Goal: Check status: Check status

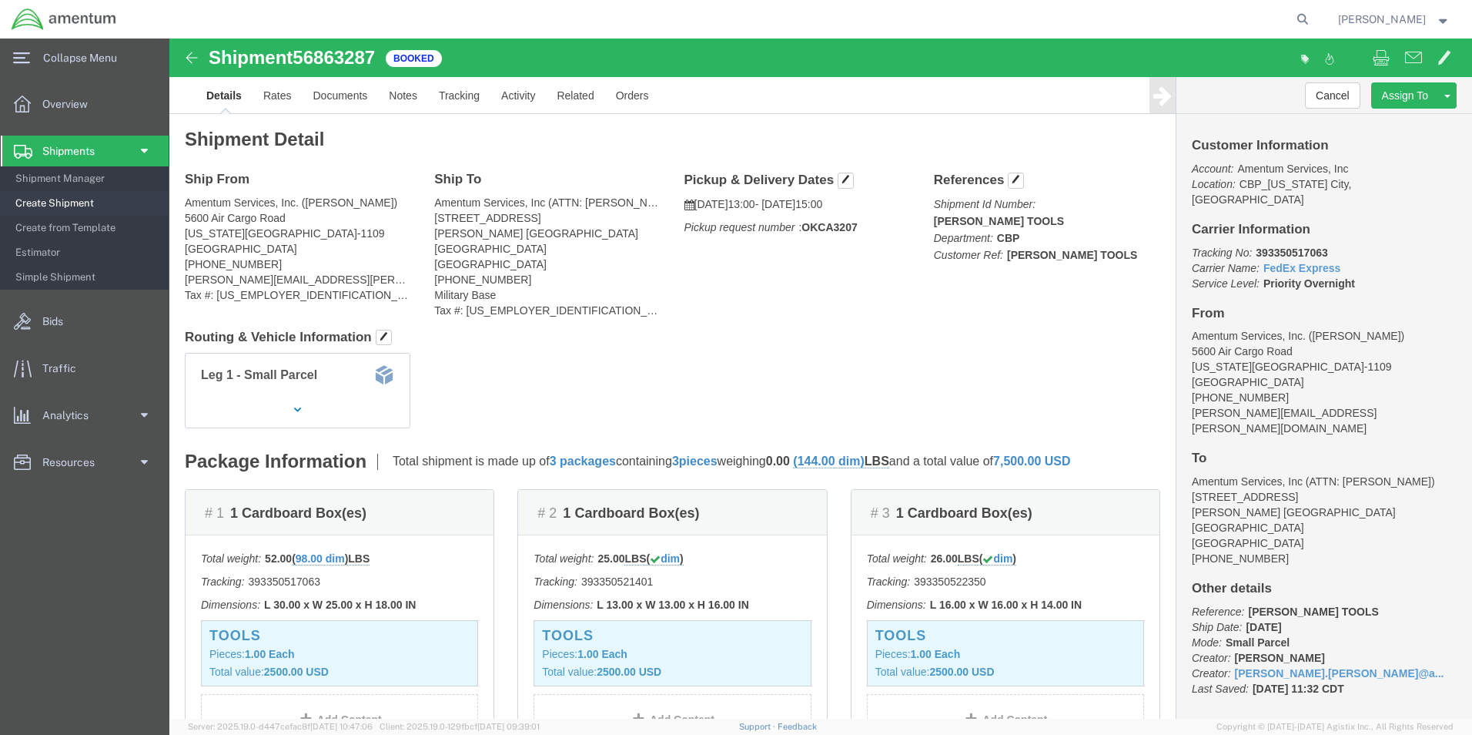
drag, startPoint x: 35, startPoint y: 178, endPoint x: 142, endPoint y: 210, distance: 112.6
click at [35, 178] on span "Shipment Manager" at bounding box center [86, 178] width 142 height 31
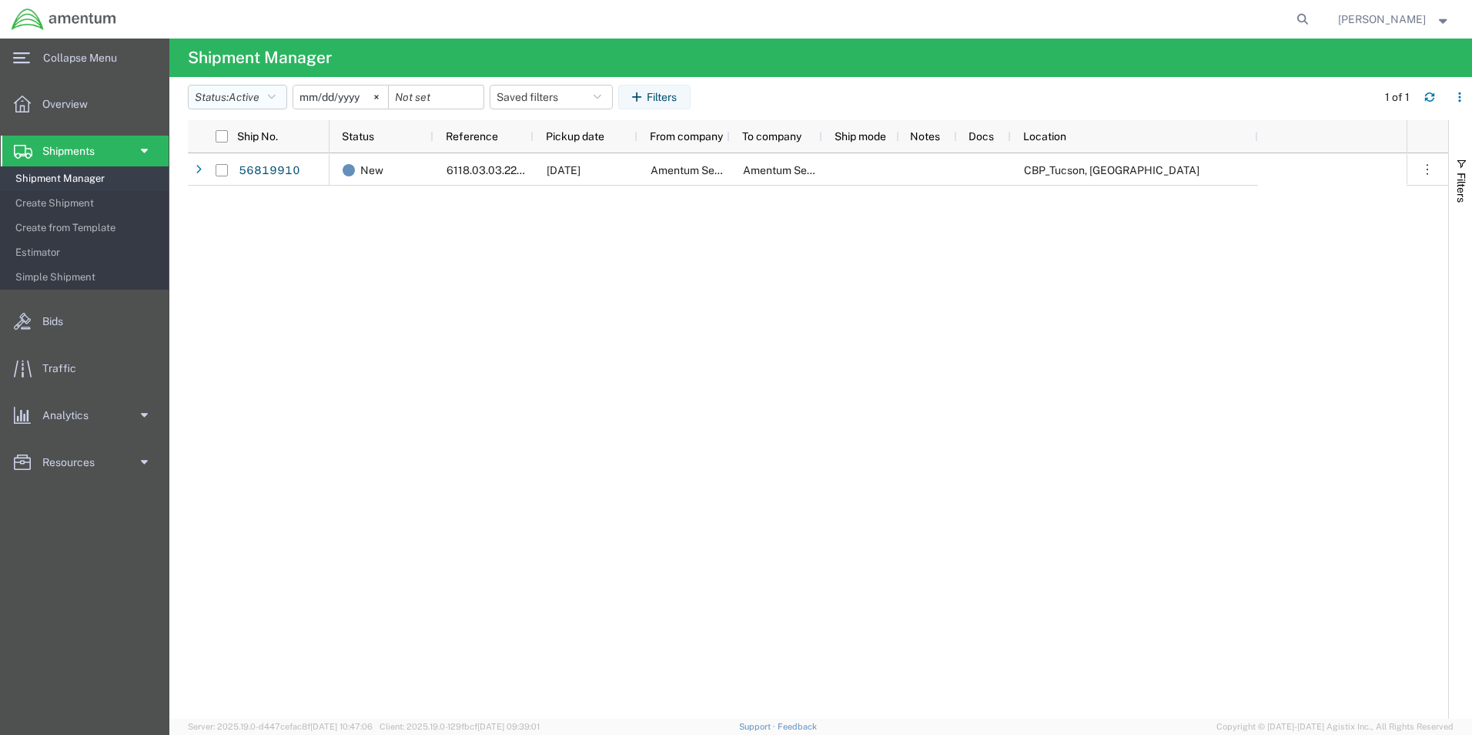
click at [276, 99] on icon "button" at bounding box center [272, 97] width 8 height 11
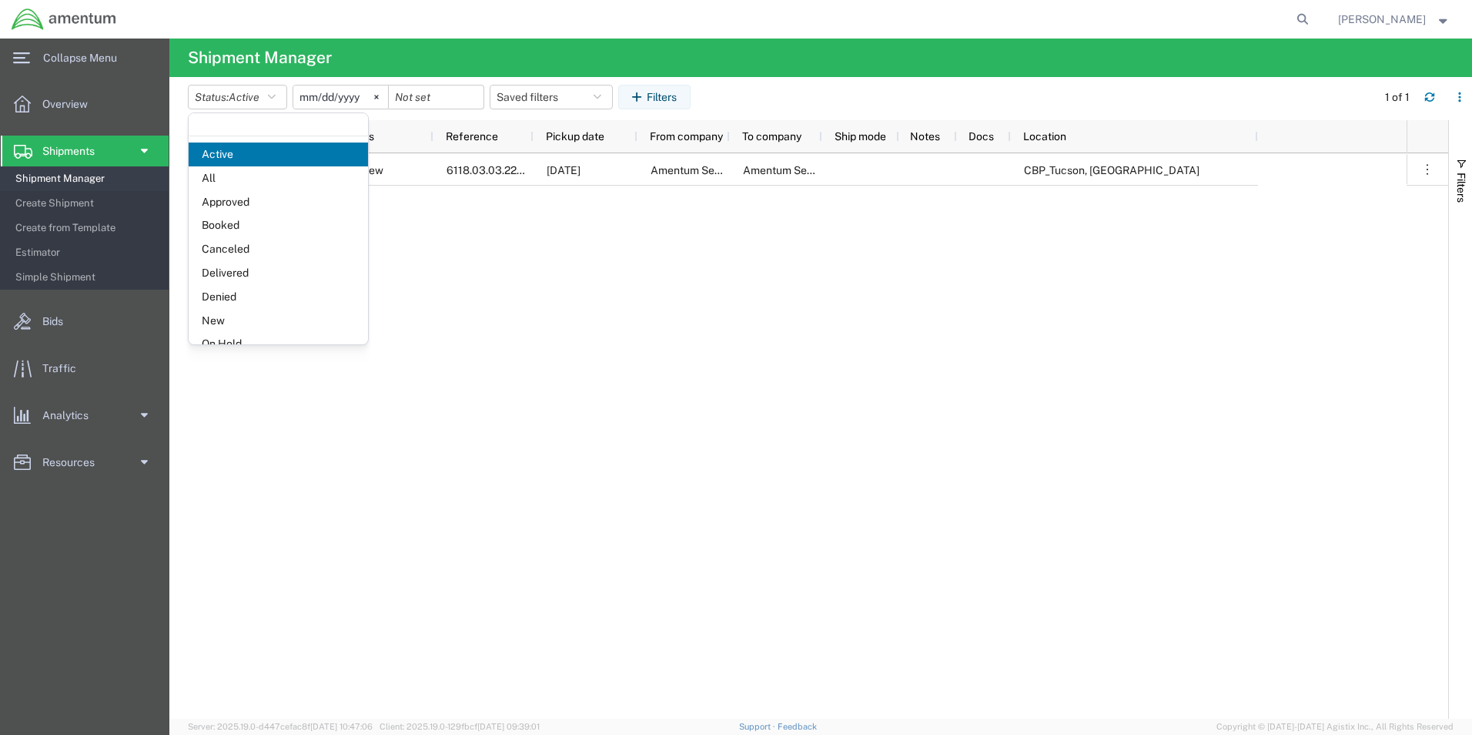
click at [248, 234] on span "Booked" at bounding box center [278, 225] width 179 height 24
